Goal: Task Accomplishment & Management: Complete application form

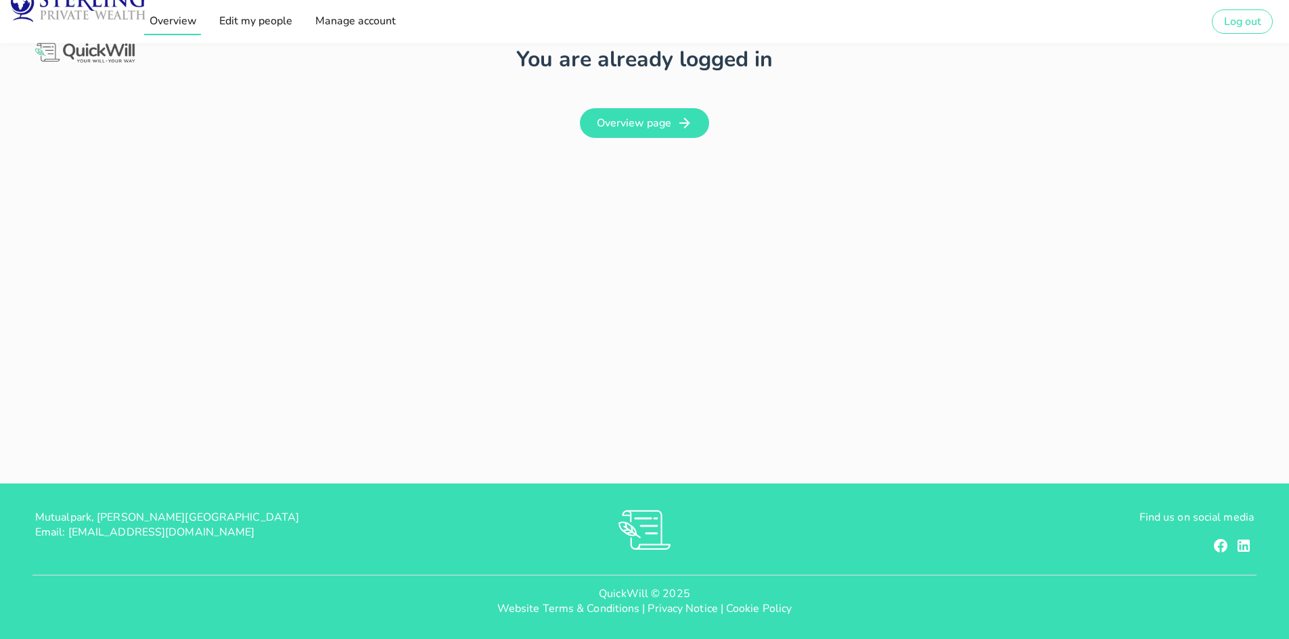
type input "[PERSON_NAME][EMAIL_ADDRESS][DOMAIN_NAME]"
click at [182, 20] on span "Overview" at bounding box center [172, 21] width 48 height 15
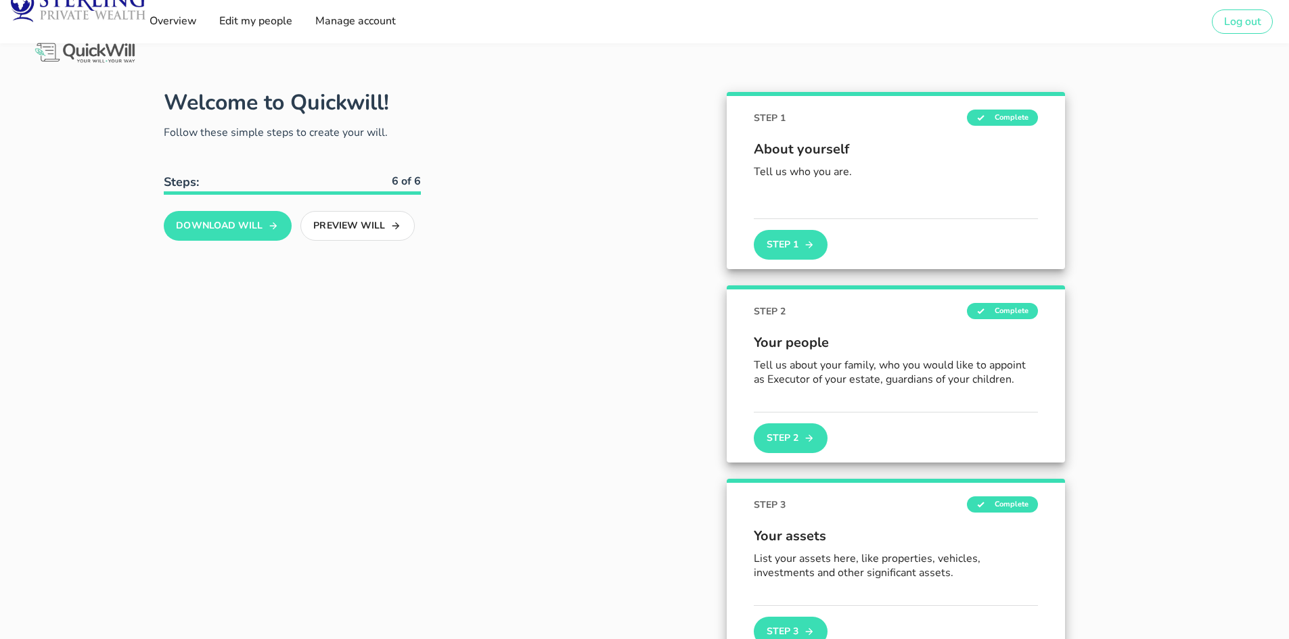
click at [809, 129] on div "About yourself Tell us who you are." at bounding box center [896, 172] width 284 height 93
click at [793, 244] on button "Step 1" at bounding box center [790, 245] width 73 height 30
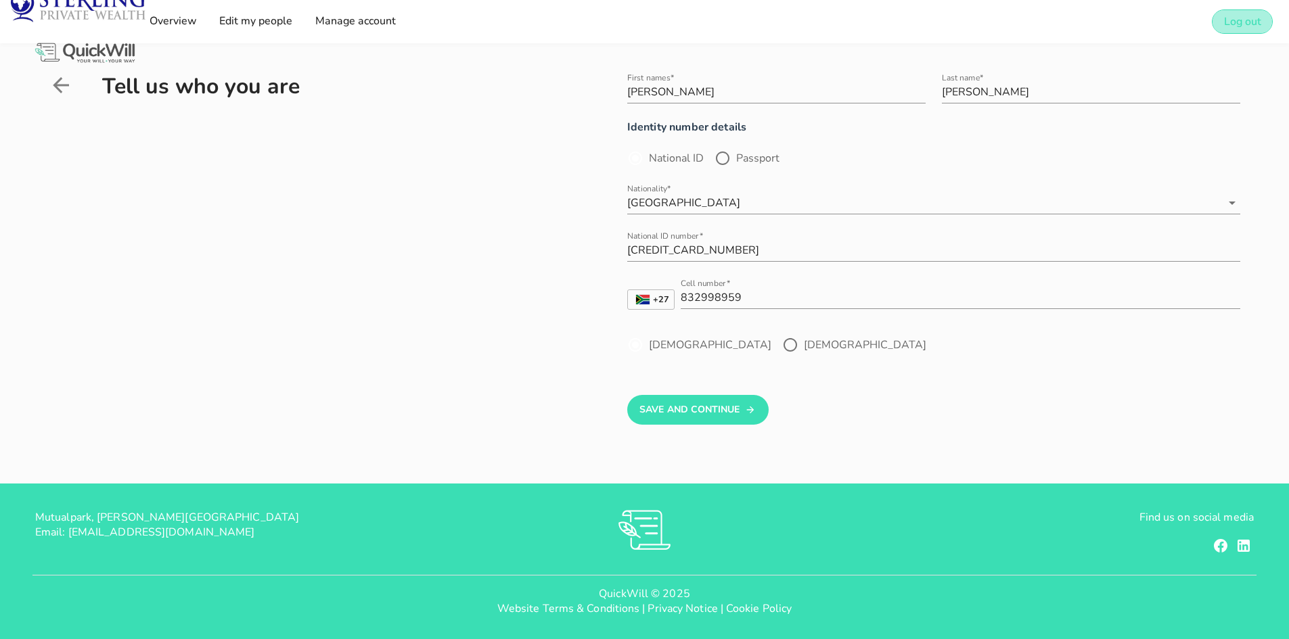
click at [1253, 22] on span "Log out" at bounding box center [1242, 21] width 38 height 15
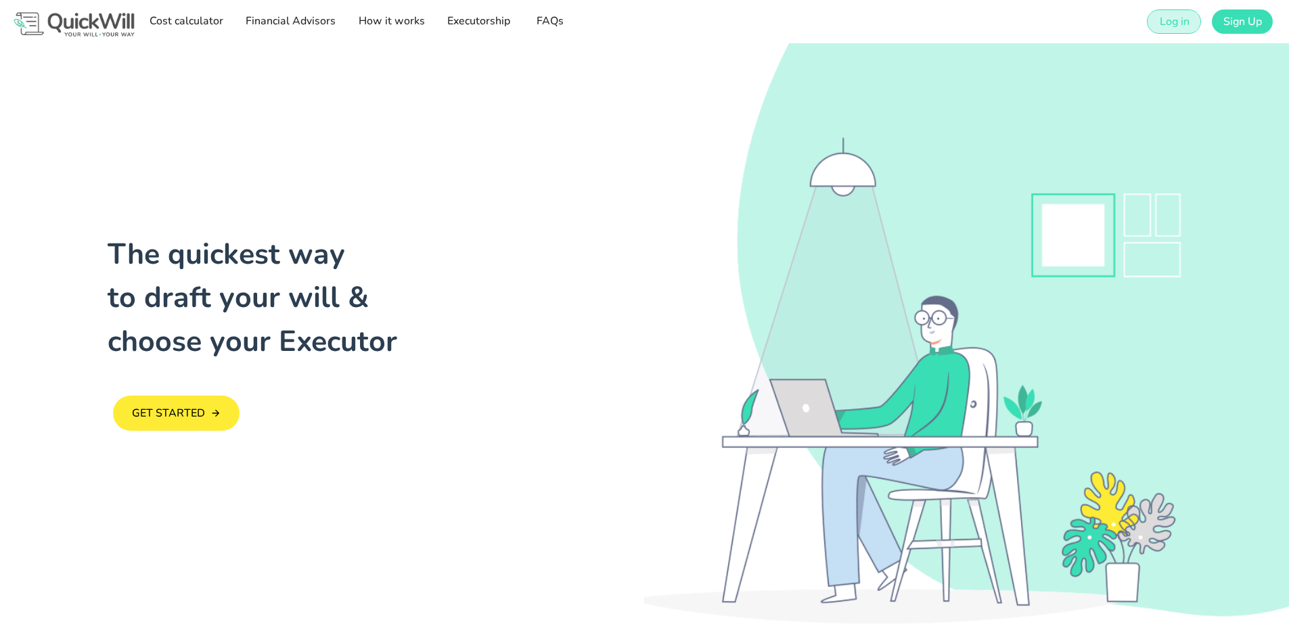
click at [1168, 22] on span "Log in" at bounding box center [1173, 21] width 30 height 15
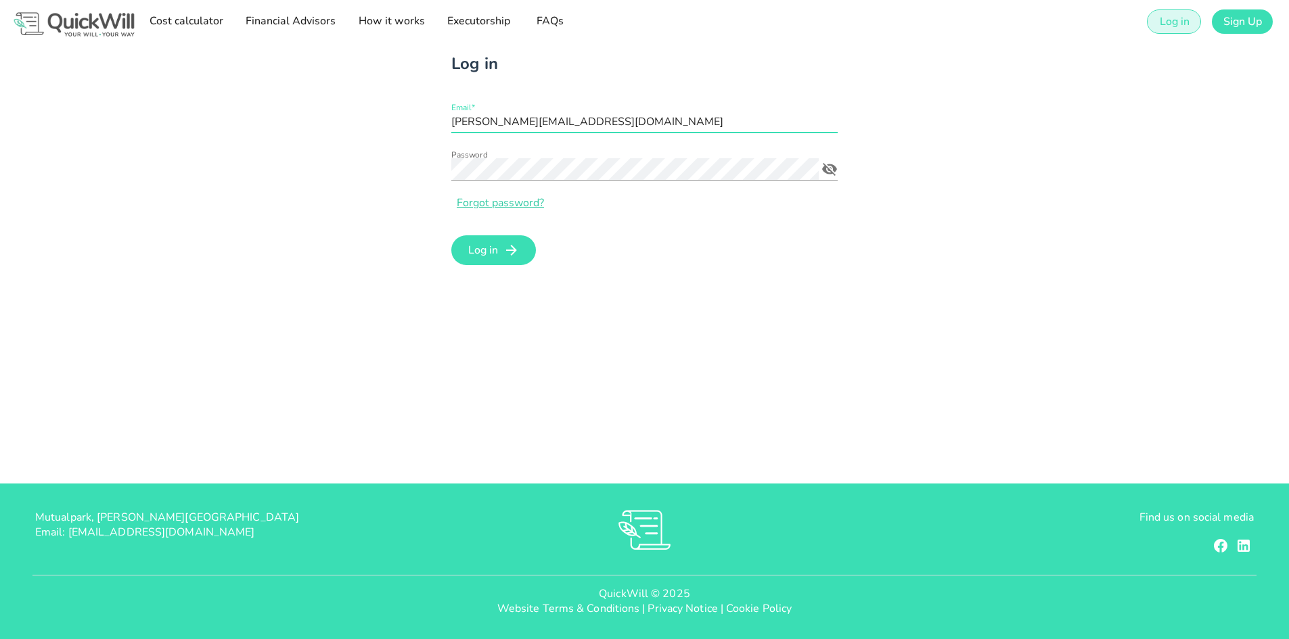
drag, startPoint x: 626, startPoint y: 124, endPoint x: 350, endPoint y: 112, distance: 276.2
click at [350, 112] on div "Log in Email* [PERSON_NAME][EMAIL_ADDRESS][DOMAIN_NAME] Password Forgot passwor…" at bounding box center [644, 160] width 1207 height 234
type input "[EMAIL_ADDRESS][DOMAIN_NAME]"
click at [408, 175] on div "Log in Email* [EMAIL_ADDRESS][DOMAIN_NAME] Password Forgot password? Log in" at bounding box center [644, 160] width 1207 height 234
click at [597, 315] on div "Log in Email* [EMAIL_ADDRESS][DOMAIN_NAME] Password Forgot password? Log in" at bounding box center [644, 263] width 1289 height 440
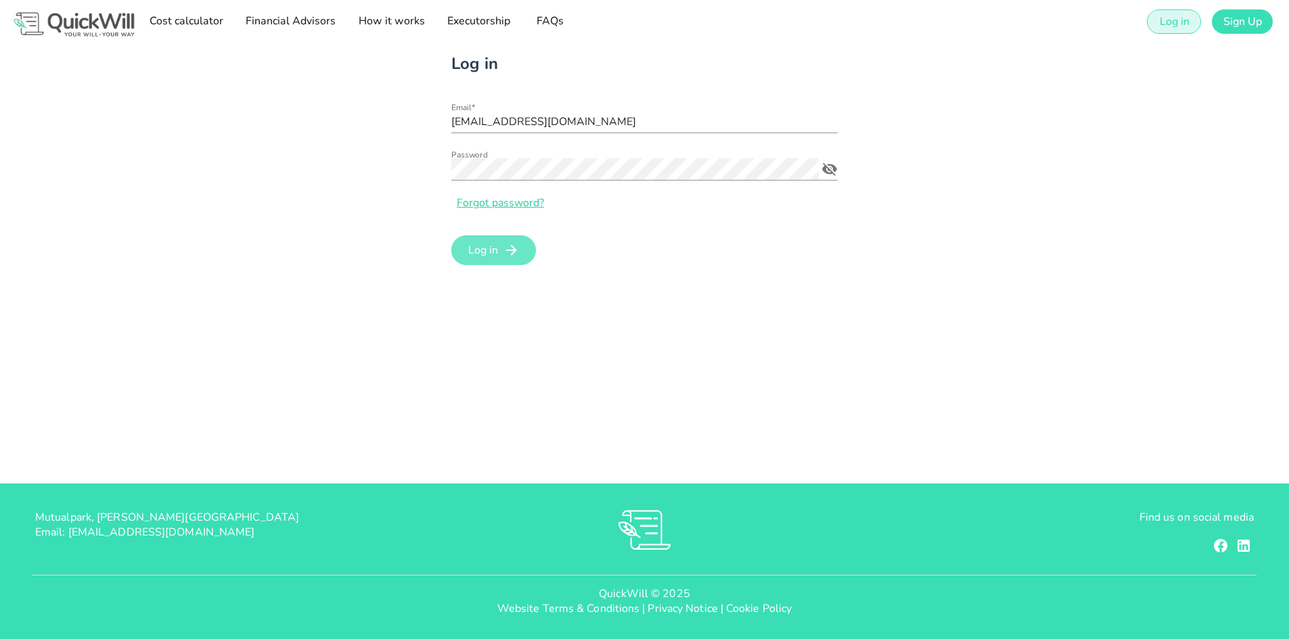
click at [497, 250] on span "Log in" at bounding box center [482, 250] width 30 height 15
